Goal: Task Accomplishment & Management: Use online tool/utility

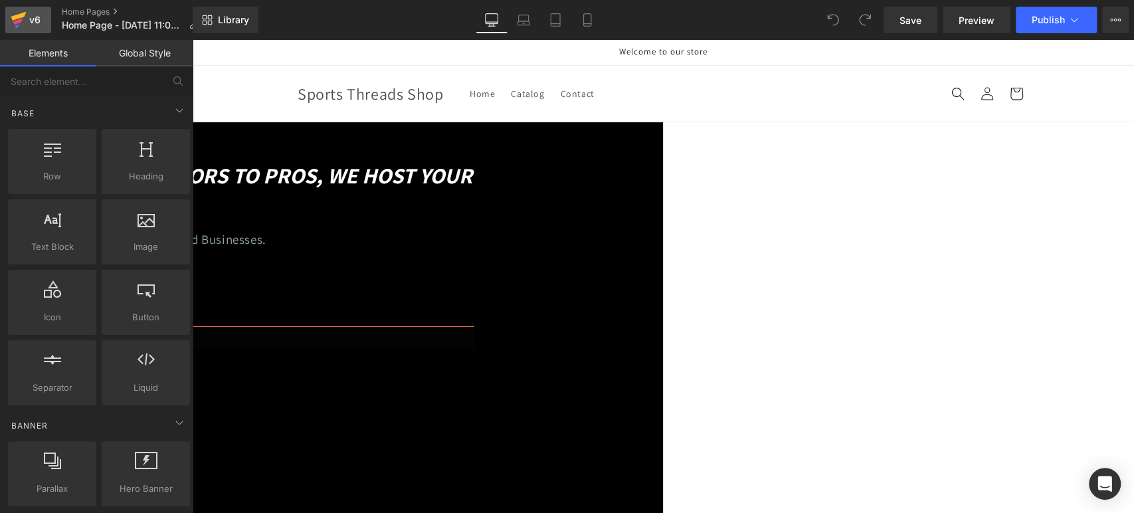
click at [18, 19] on icon at bounding box center [19, 19] width 16 height 33
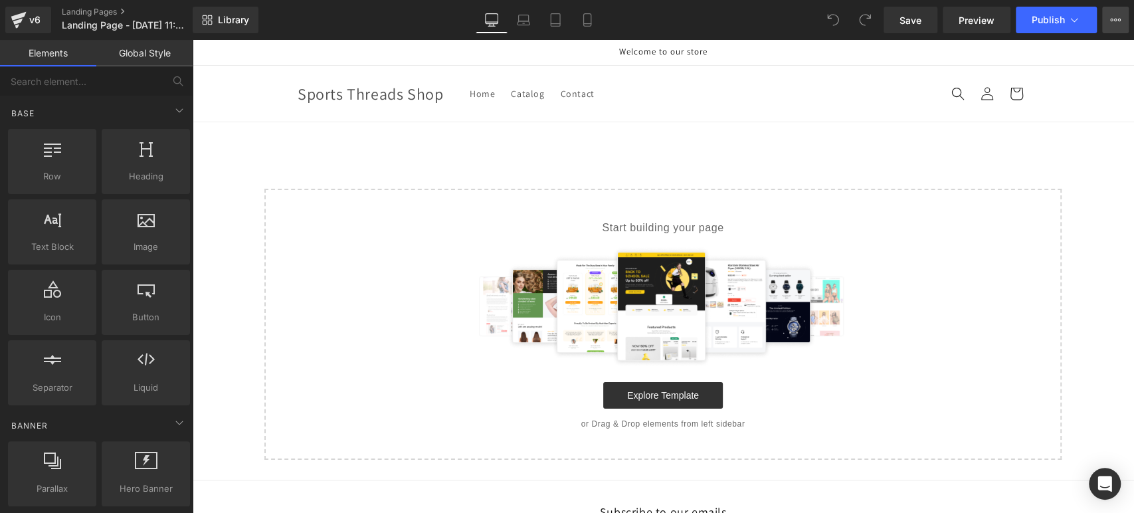
drag, startPoint x: 0, startPoint y: 0, endPoint x: 1116, endPoint y: 19, distance: 1115.7
click at [1116, 19] on icon at bounding box center [1115, 20] width 11 height 11
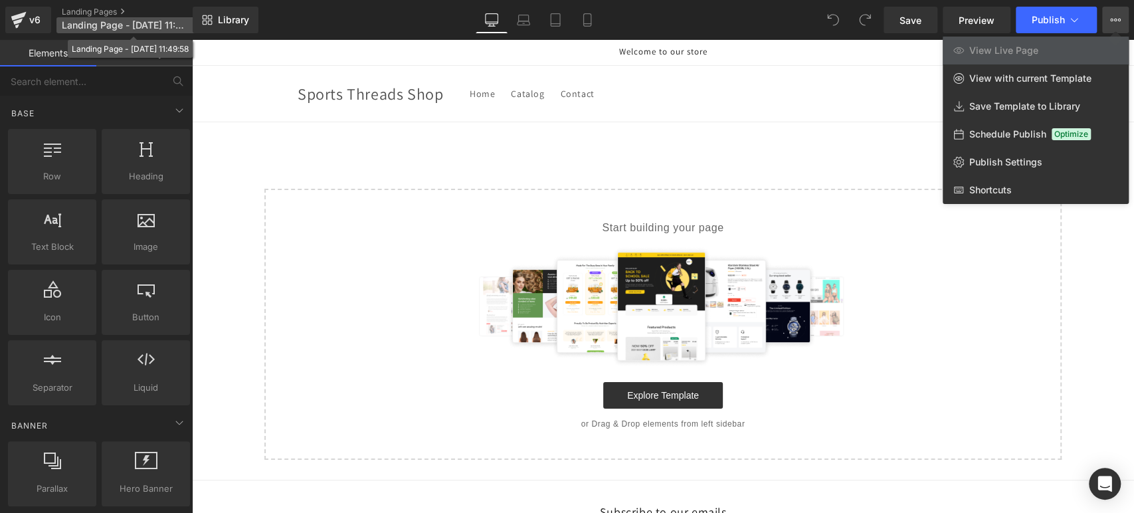
click at [131, 26] on span "Landing Page - Aug 25, 11:49:58" at bounding box center [125, 25] width 127 height 11
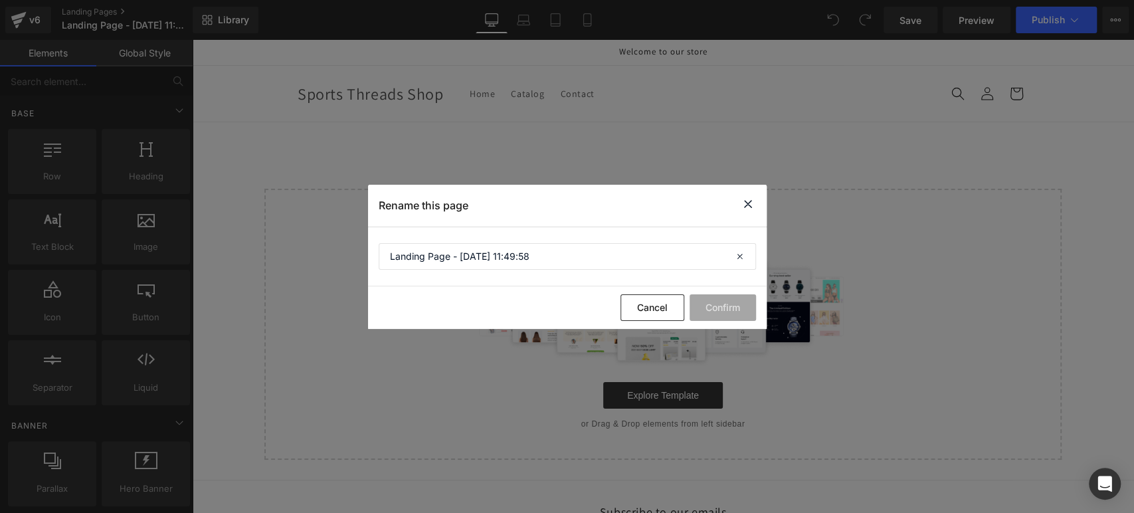
click at [749, 202] on icon at bounding box center [748, 204] width 16 height 17
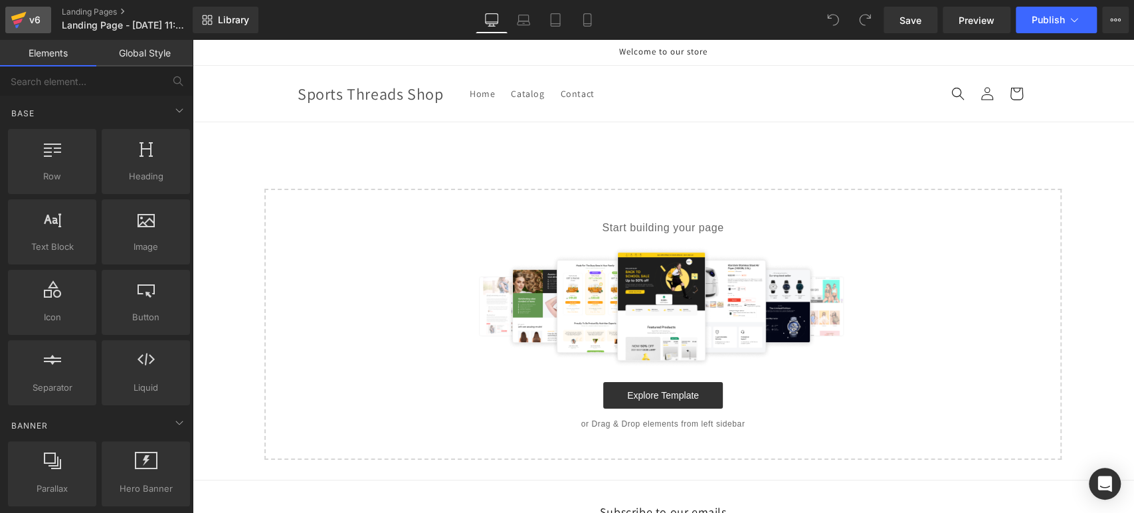
click at [27, 19] on div "v6" at bounding box center [35, 19] width 17 height 17
drag, startPoint x: 228, startPoint y: 54, endPoint x: 292, endPoint y: 175, distance: 136.6
click at [24, 14] on icon at bounding box center [18, 16] width 15 height 9
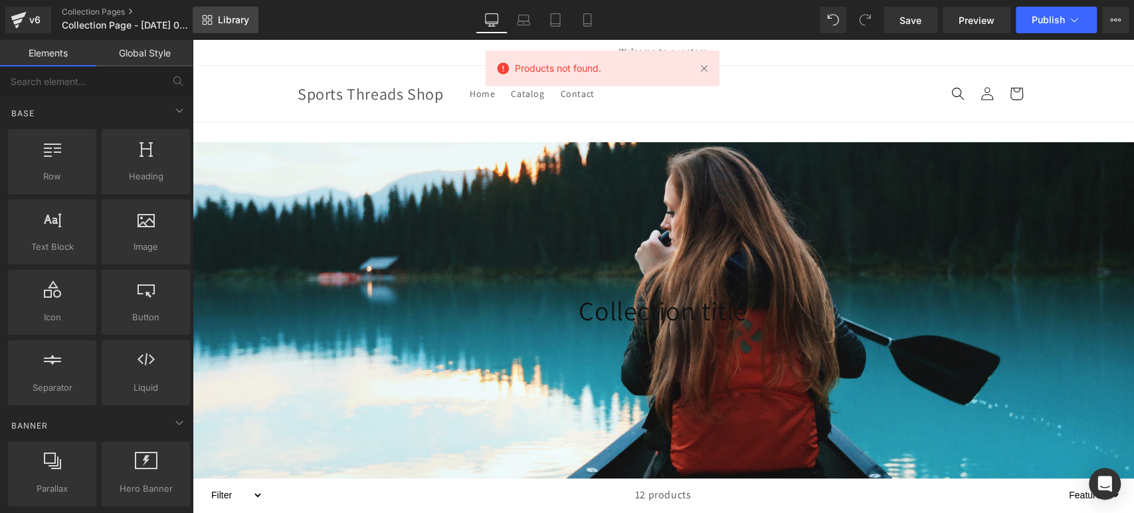
click at [234, 19] on span "Library" at bounding box center [233, 20] width 31 height 12
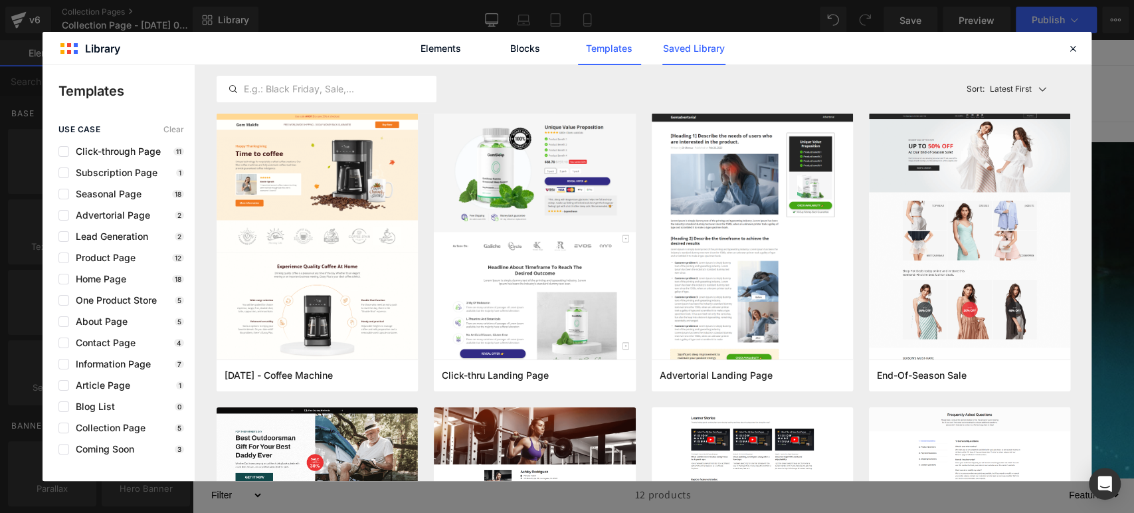
click at [686, 51] on link "Saved Library" at bounding box center [693, 48] width 63 height 33
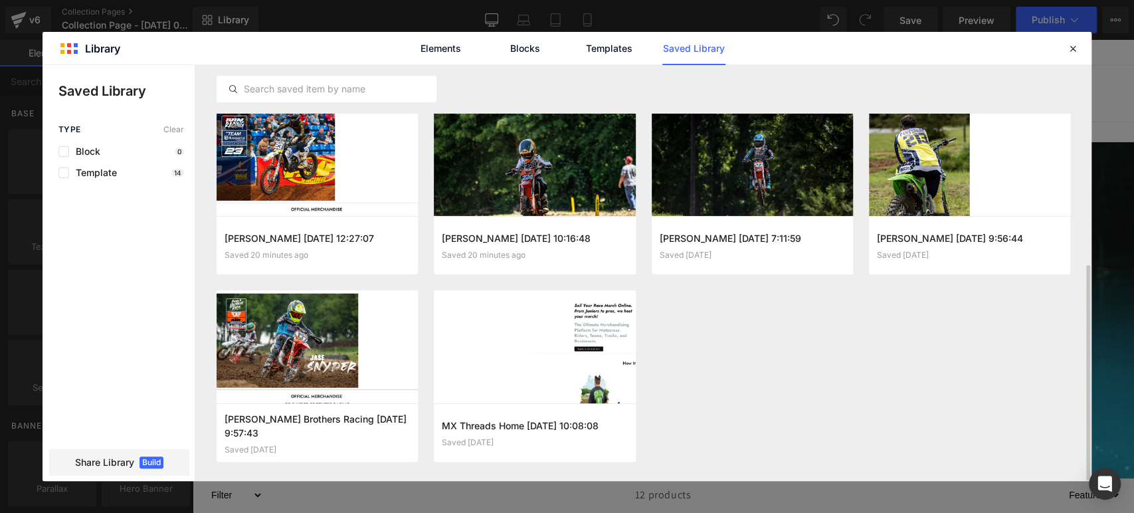
scroll to position [386, 0]
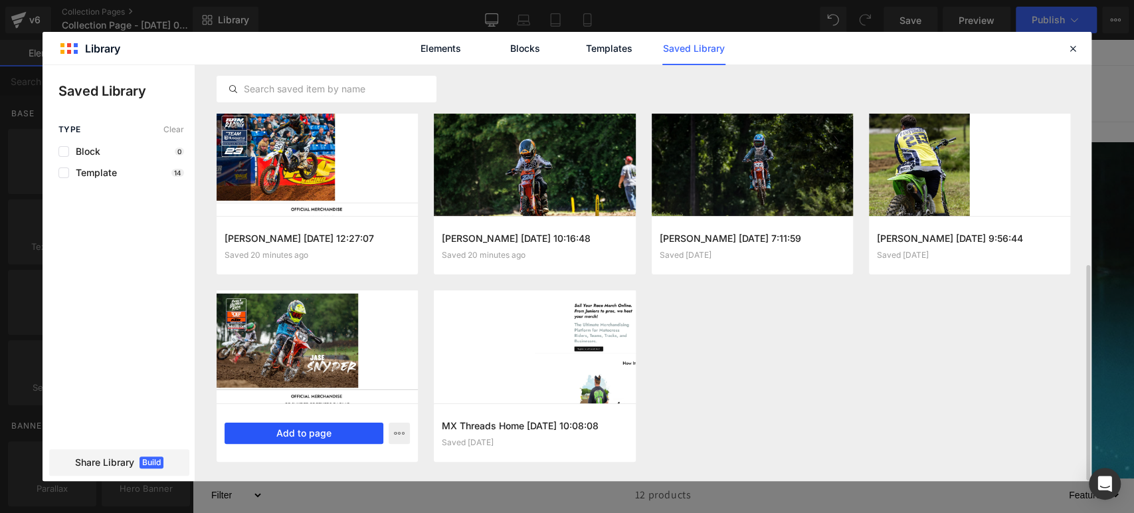
click at [310, 438] on button "Add to page" at bounding box center [303, 432] width 159 height 21
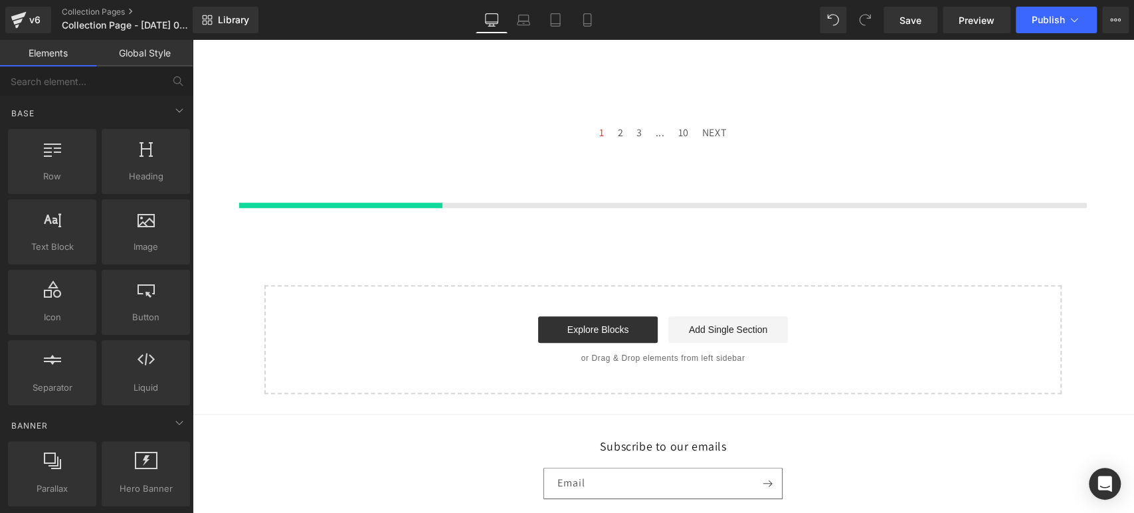
scroll to position [632, 0]
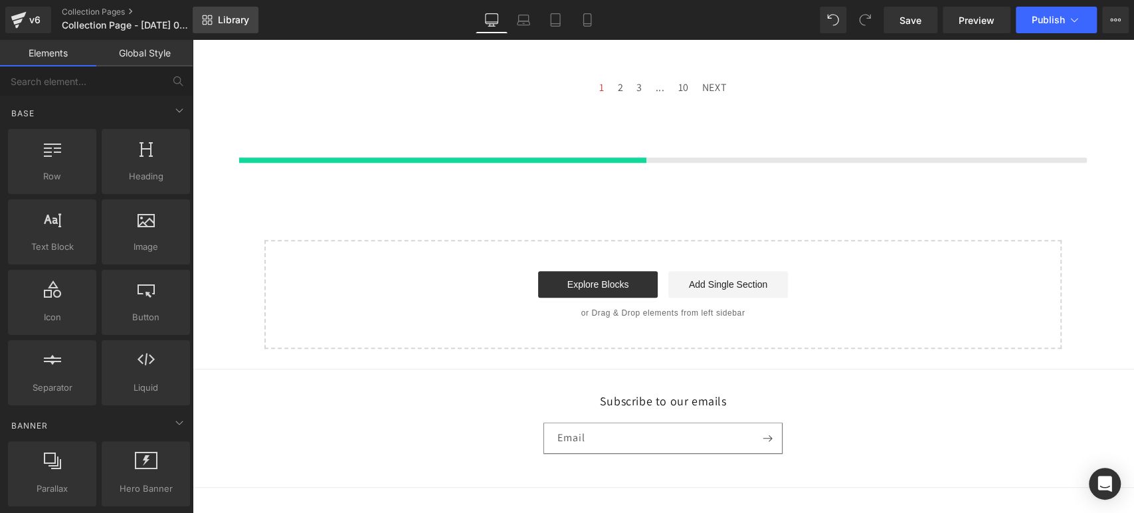
click at [238, 19] on span "Library" at bounding box center [233, 20] width 31 height 12
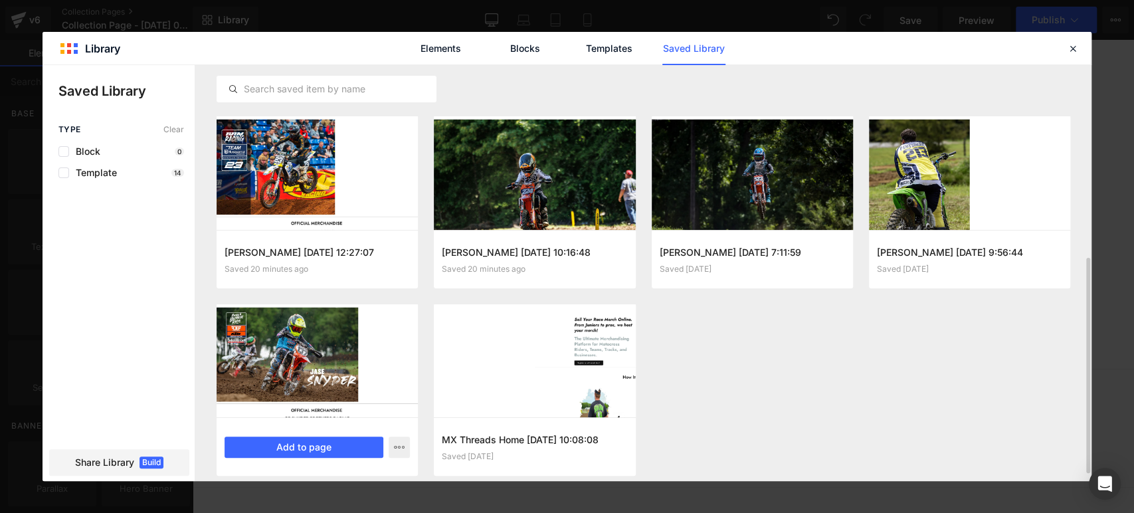
scroll to position [386, 0]
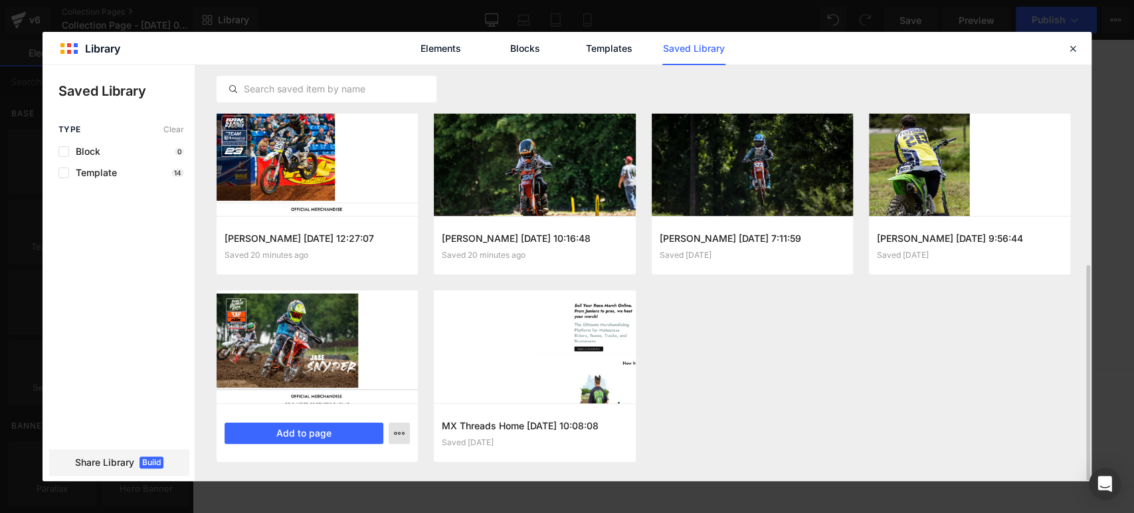
click at [400, 433] on icon "button" at bounding box center [399, 433] width 11 height 11
click at [356, 379] on div "Rename" at bounding box center [333, 375] width 151 height 28
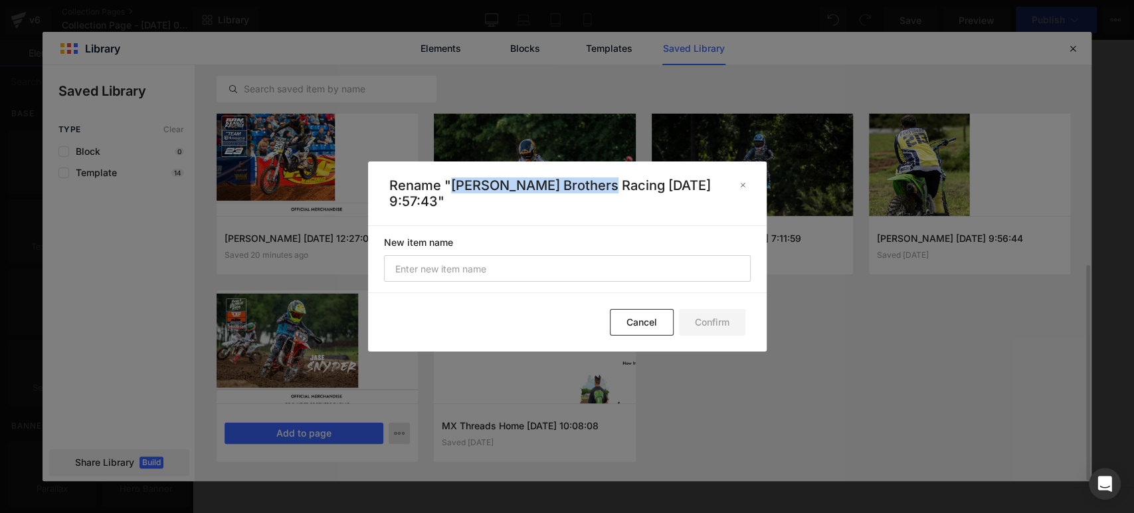
drag, startPoint x: 450, startPoint y: 184, endPoint x: 597, endPoint y: 182, distance: 147.4
click at [597, 182] on p "Rename "Snyder Brothers Racing 2025-08-21 9:57:43"" at bounding box center [559, 193] width 340 height 32
copy p "[PERSON_NAME] Brothers Racing"
click at [643, 318] on button "Cancel" at bounding box center [642, 322] width 64 height 27
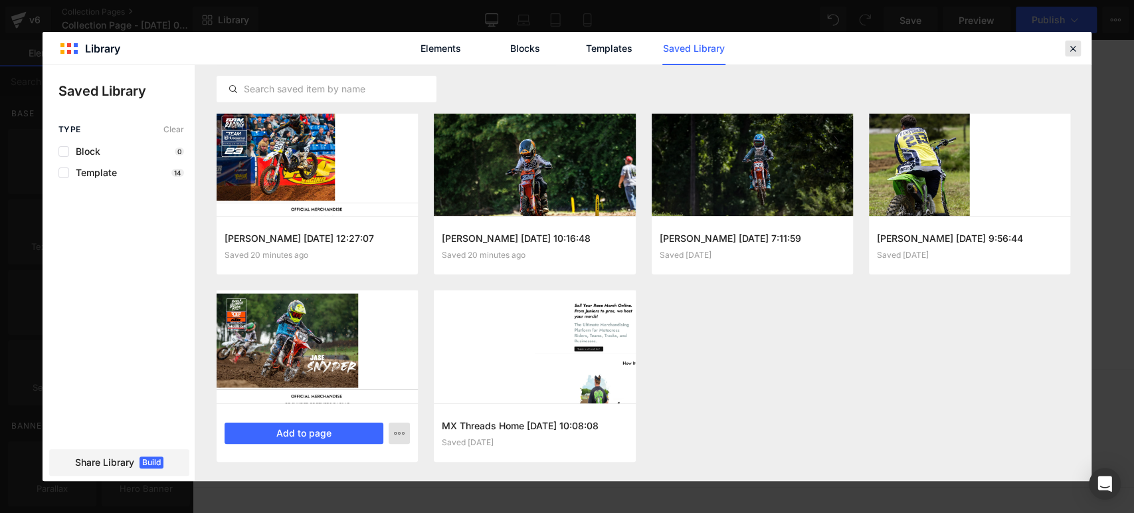
click at [1073, 49] on icon at bounding box center [1072, 48] width 12 height 12
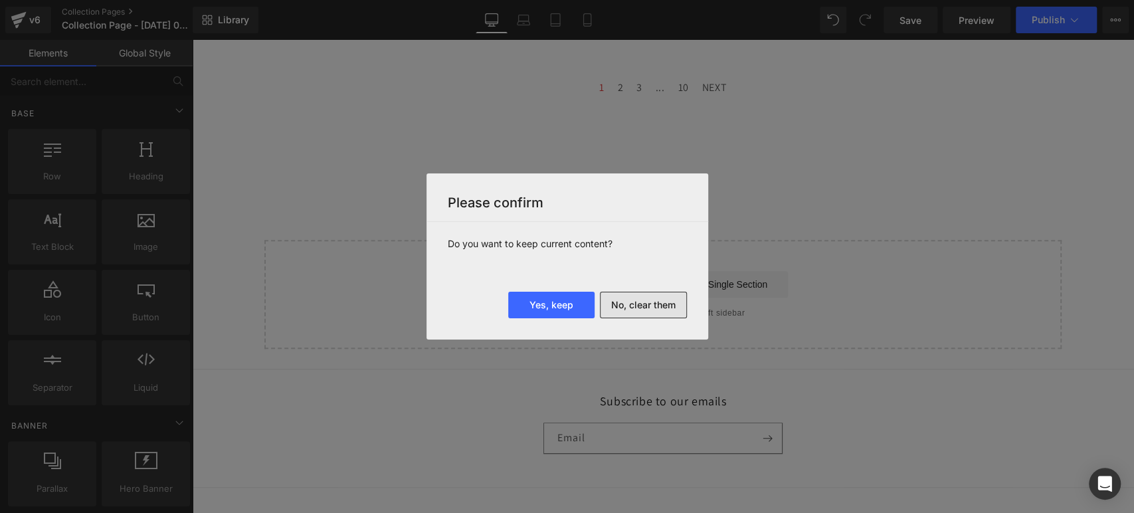
click at [630, 307] on button "No, clear them" at bounding box center [643, 305] width 87 height 27
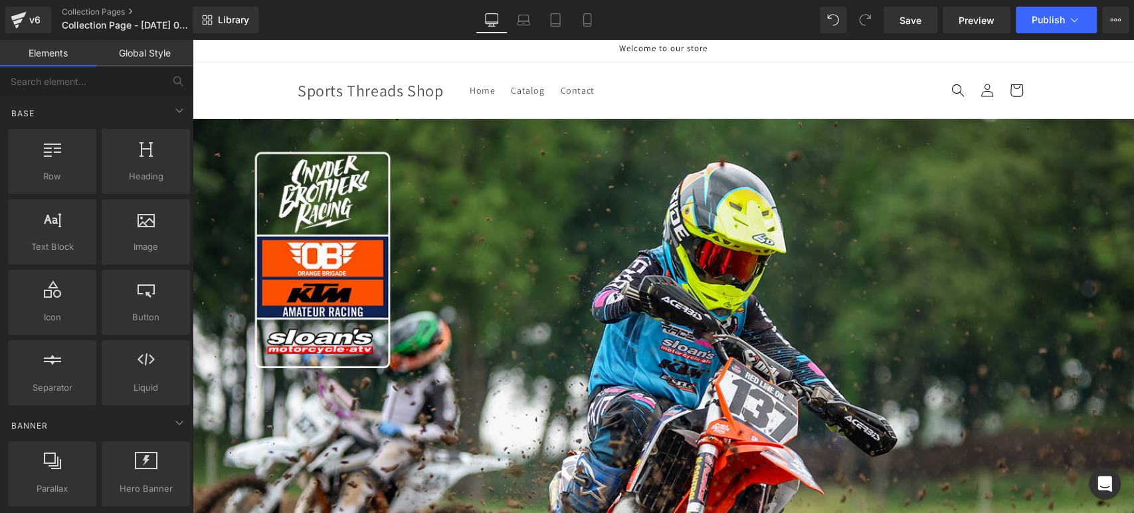
scroll to position [0, 0]
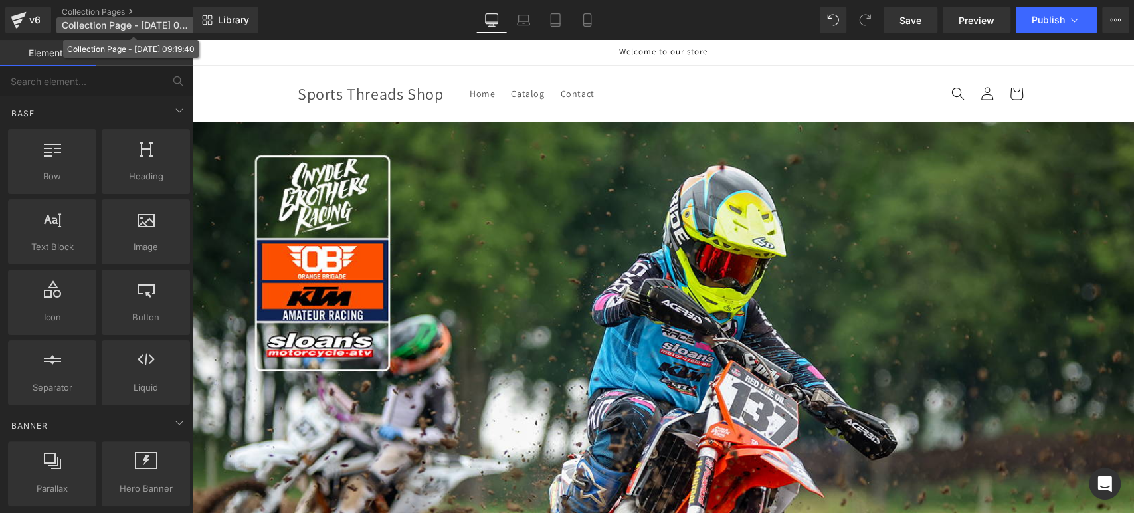
click at [120, 23] on span "Collection Page - Aug 26, 09:19:40" at bounding box center [125, 25] width 127 height 11
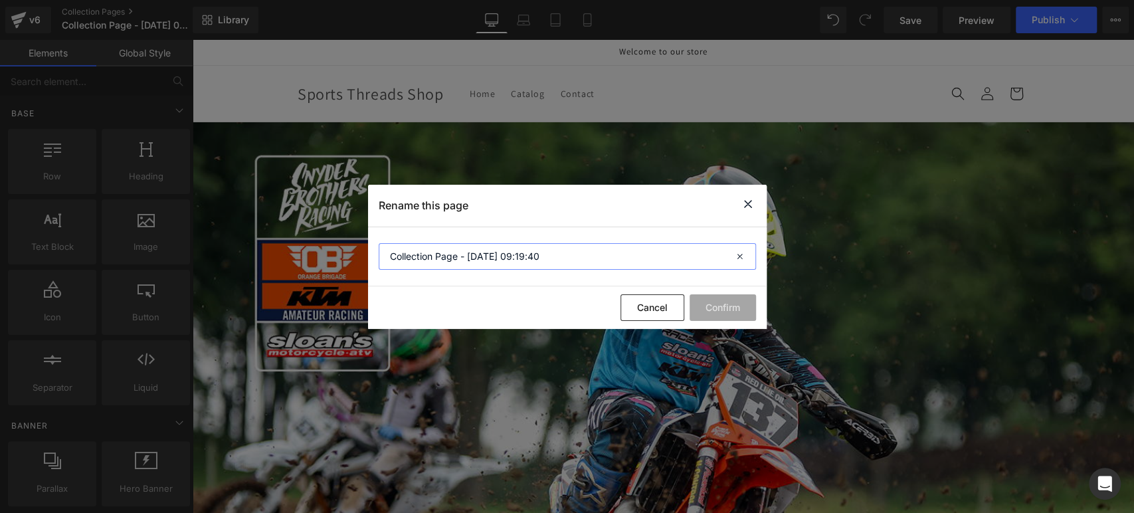
click at [507, 248] on input "Collection Page - Aug 26, 09:19:40" at bounding box center [567, 256] width 377 height 27
paste input "[PERSON_NAME] Brothers Racing"
type input "[PERSON_NAME] Brothers Racing"
click at [739, 309] on button "Confirm" at bounding box center [722, 307] width 66 height 27
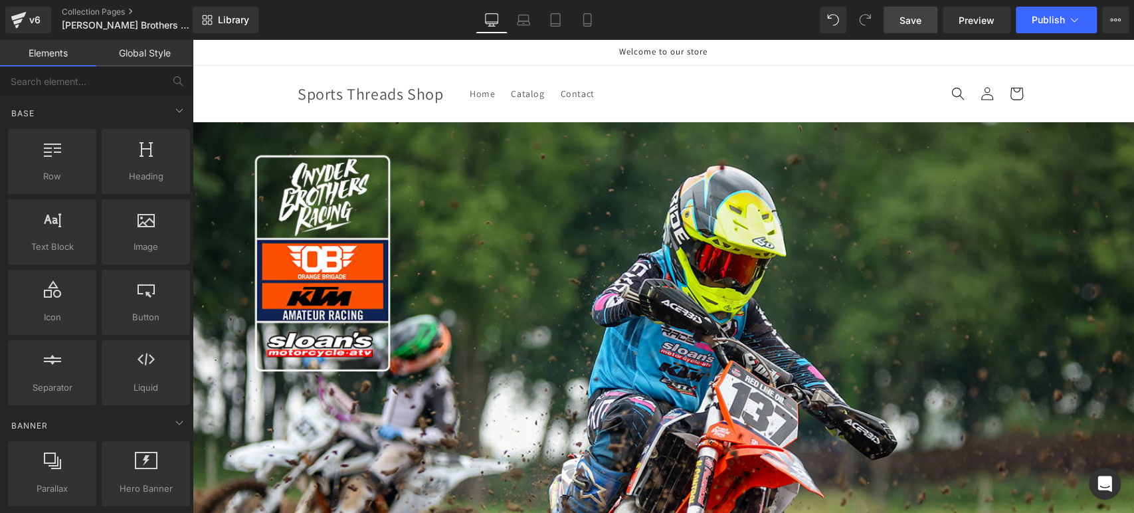
click at [904, 27] on link "Save" at bounding box center [910, 20] width 54 height 27
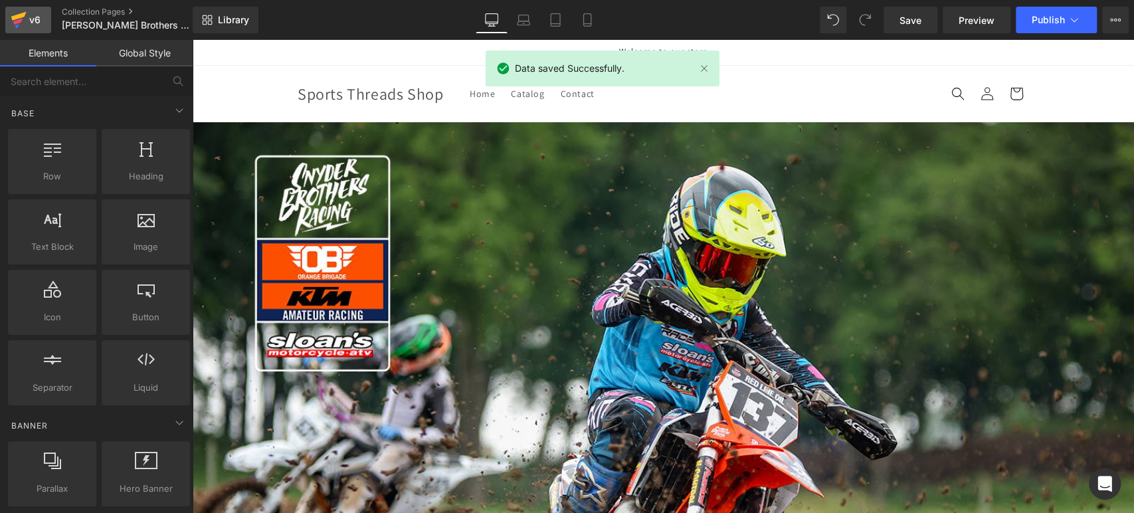
click at [19, 18] on icon at bounding box center [18, 16] width 15 height 9
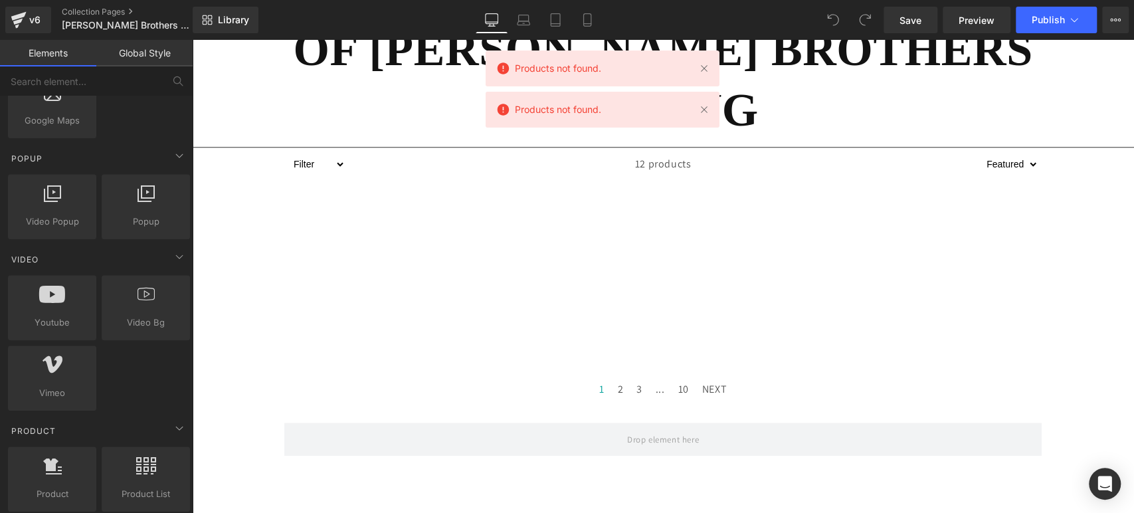
scroll to position [1254, 0]
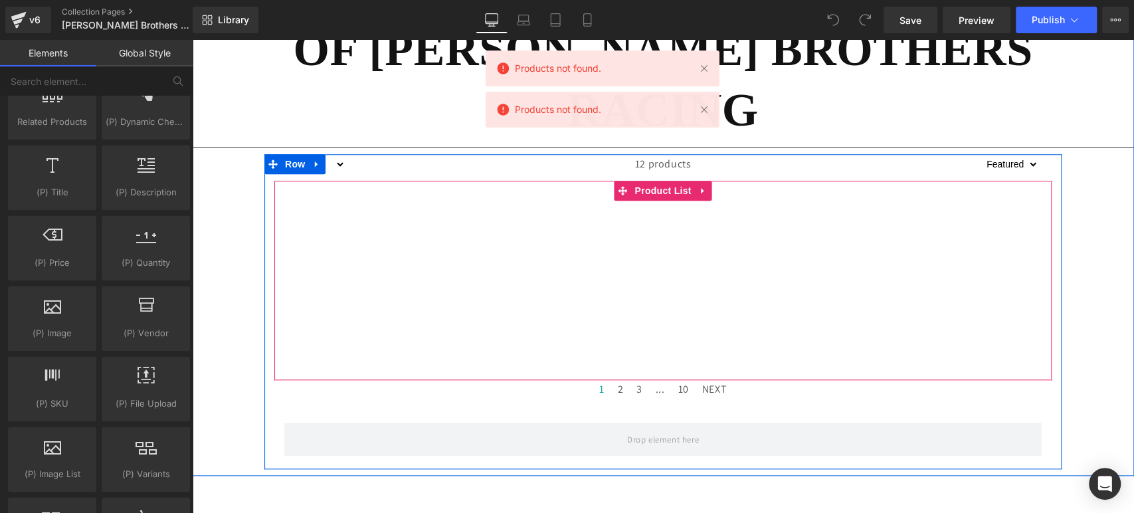
click at [450, 228] on div "Products not found. Product List" at bounding box center [662, 280] width 777 height 199
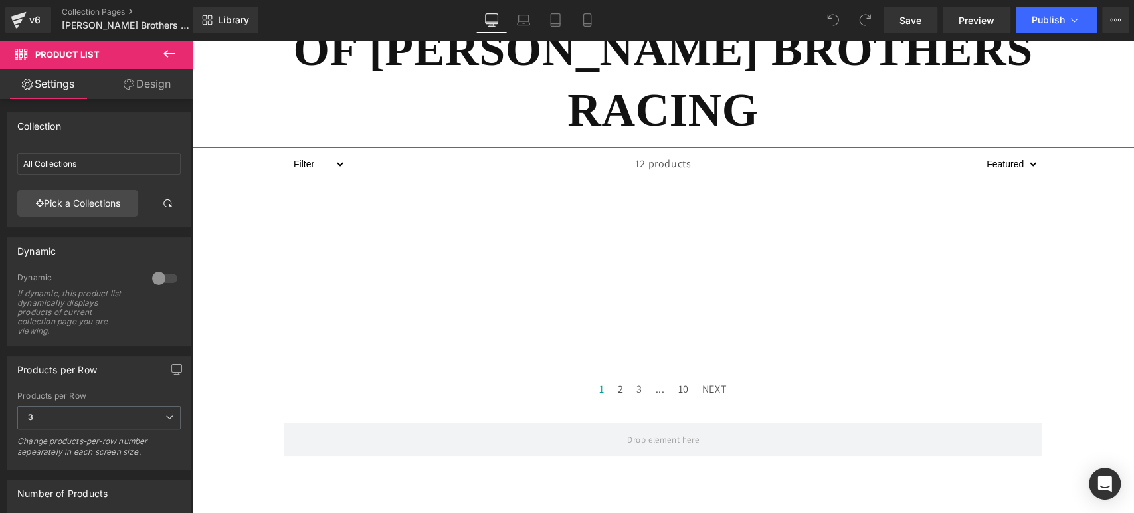
click at [168, 54] on icon at bounding box center [169, 54] width 12 height 8
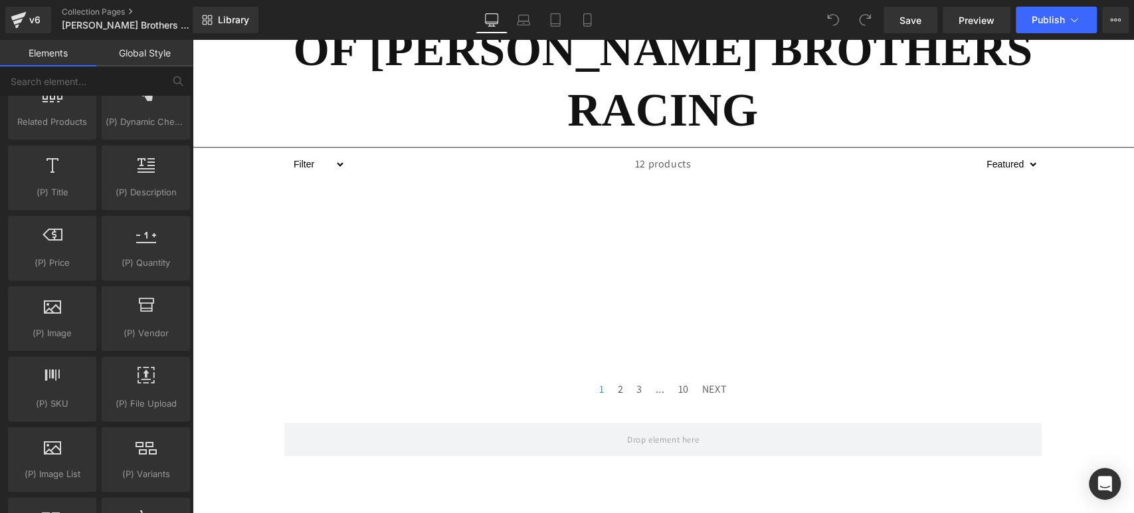
click at [147, 49] on link "Global Style" at bounding box center [144, 53] width 96 height 27
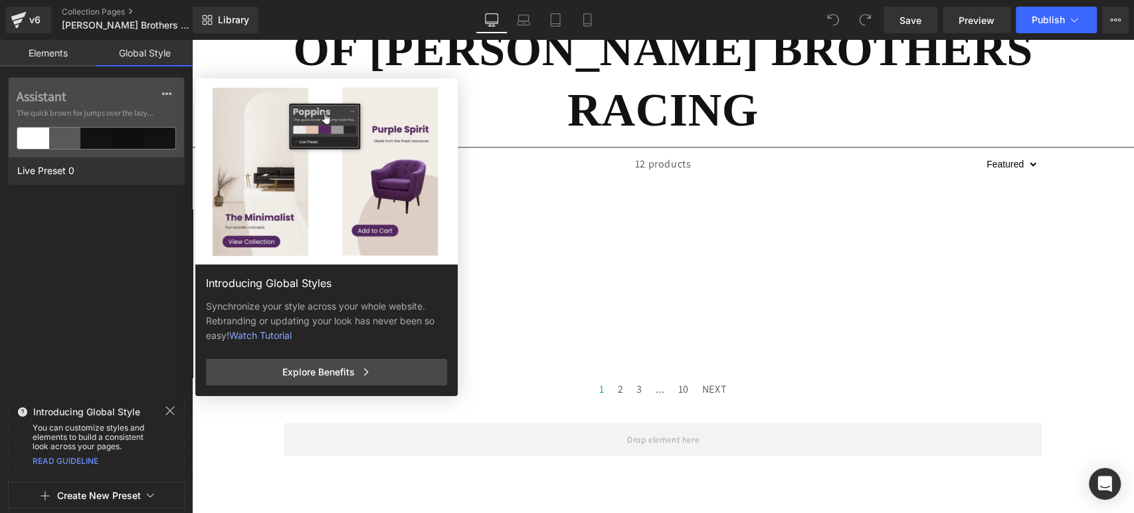
click at [64, 53] on link "Elements" at bounding box center [48, 53] width 96 height 27
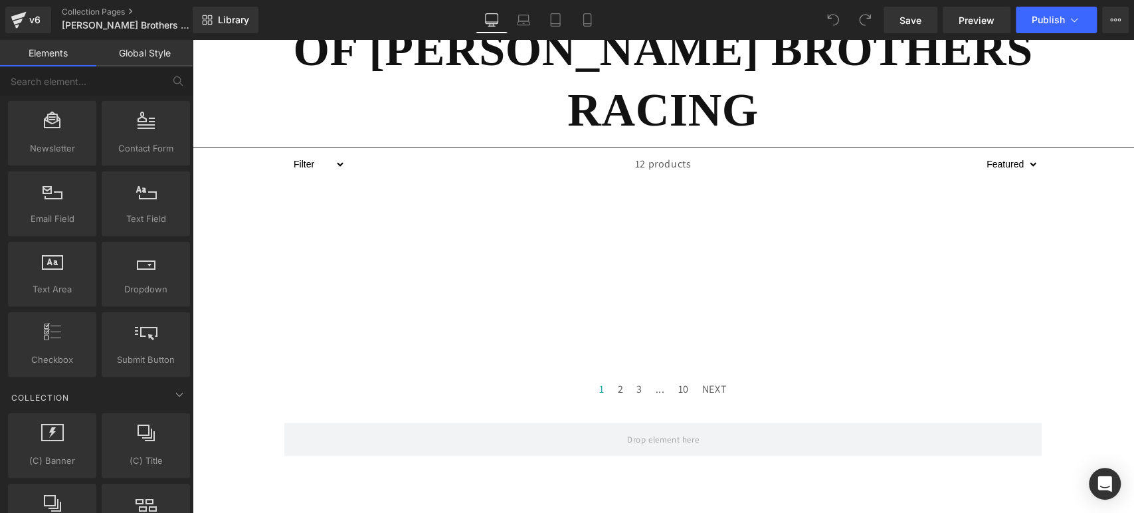
scroll to position [2507, 0]
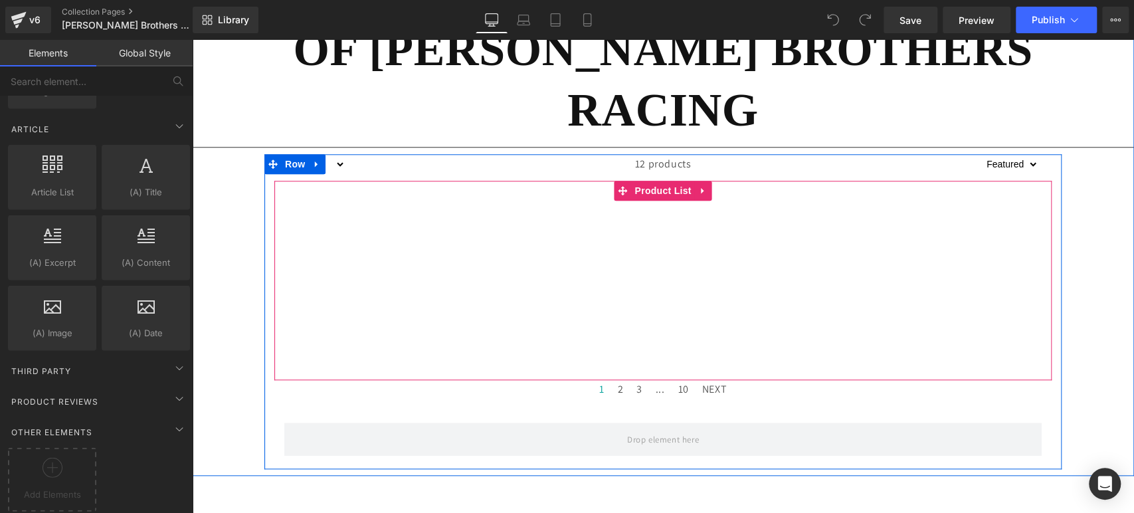
click at [573, 244] on div "Products not found. Product List" at bounding box center [662, 280] width 777 height 199
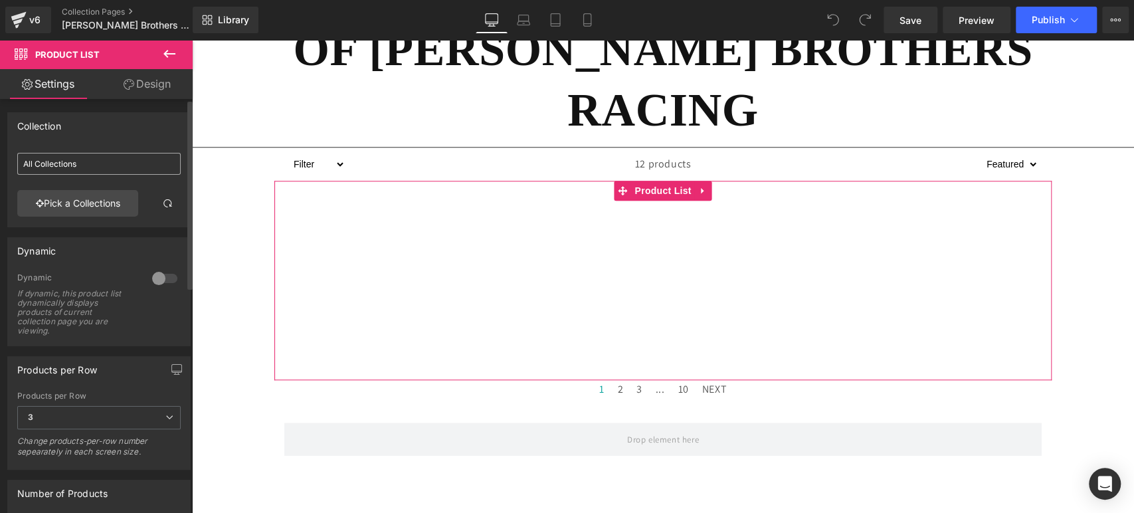
click at [152, 157] on input "All Collections" at bounding box center [98, 164] width 163 height 22
